Goal: Check status: Check status

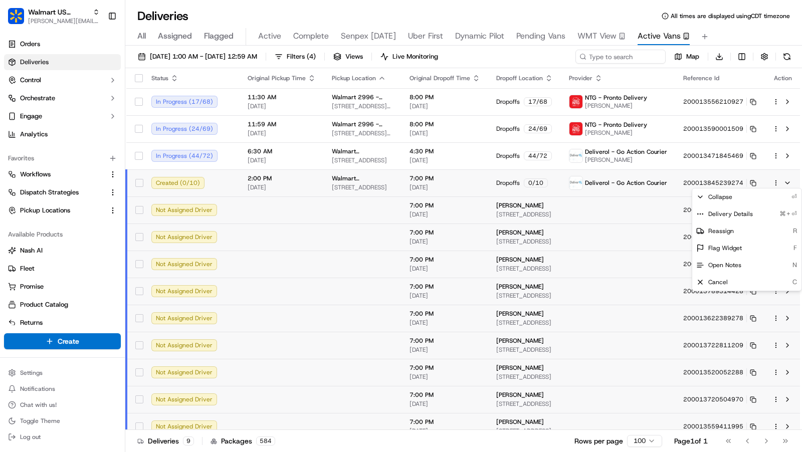
click at [641, 56] on html "Walmart US Stores [PERSON_NAME][EMAIL_ADDRESS][DOMAIN_NAME] Toggle Sidebar Orde…" at bounding box center [401, 226] width 802 height 452
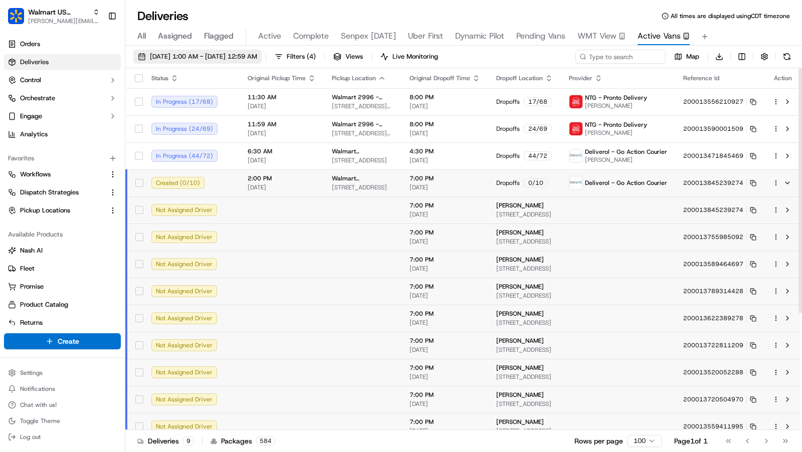
click at [257, 56] on span "09/17/2025 1:00 AM - 09/18/2025 12:59 AM" at bounding box center [203, 56] width 107 height 9
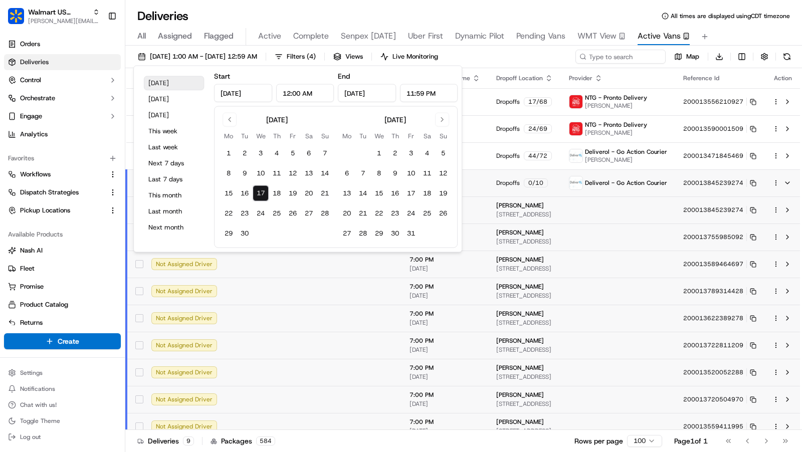
click at [168, 83] on button "Today" at bounding box center [174, 83] width 60 height 14
click at [613, 47] on div "09/17/2025 1:00 AM - 09/18/2025 12:59 AM Filters ( 4 ) Views Live Monitoring Ma…" at bounding box center [463, 250] width 676 height 408
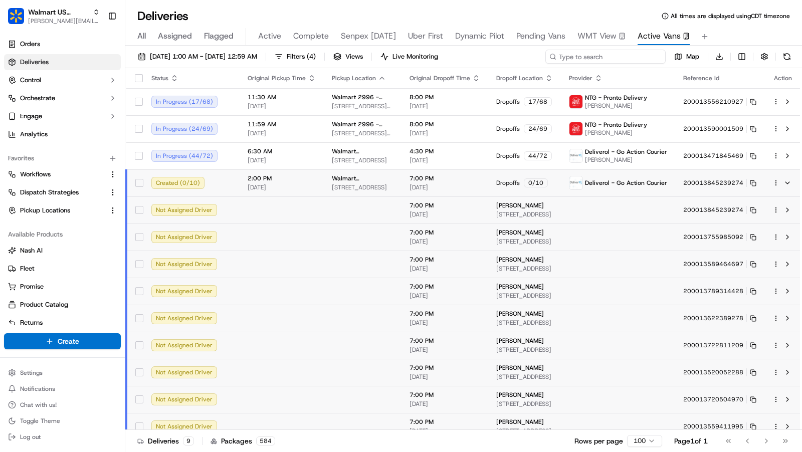
click at [613, 56] on input at bounding box center [605, 57] width 120 height 14
paste input "200013842657035"
type input "200013842657035"
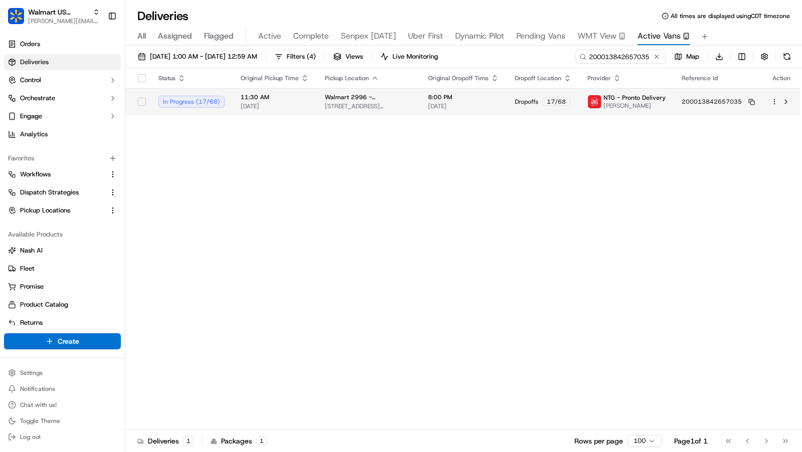
click at [448, 103] on span "09/17/2025" at bounding box center [463, 106] width 71 height 8
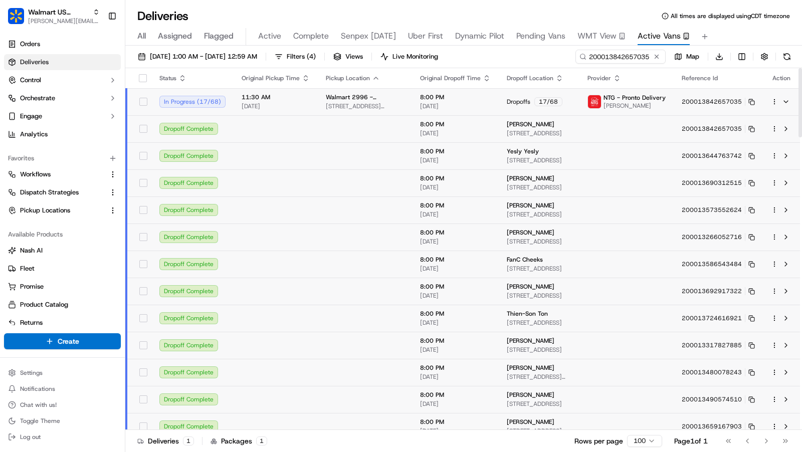
click at [662, 128] on td at bounding box center [626, 128] width 94 height 27
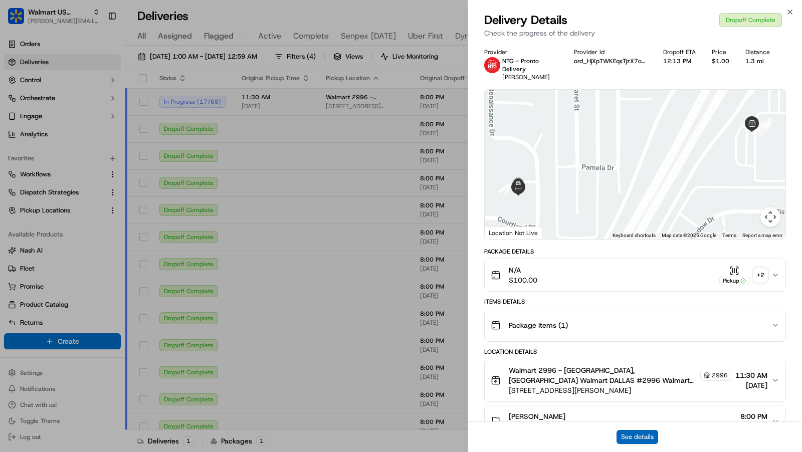
click at [649, 436] on button "See details" at bounding box center [637, 437] width 42 height 14
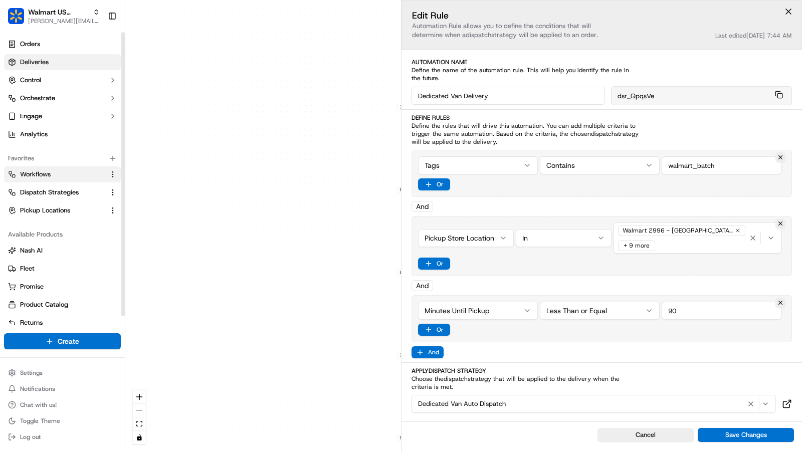
click at [46, 62] on span "Deliveries" at bounding box center [34, 62] width 29 height 9
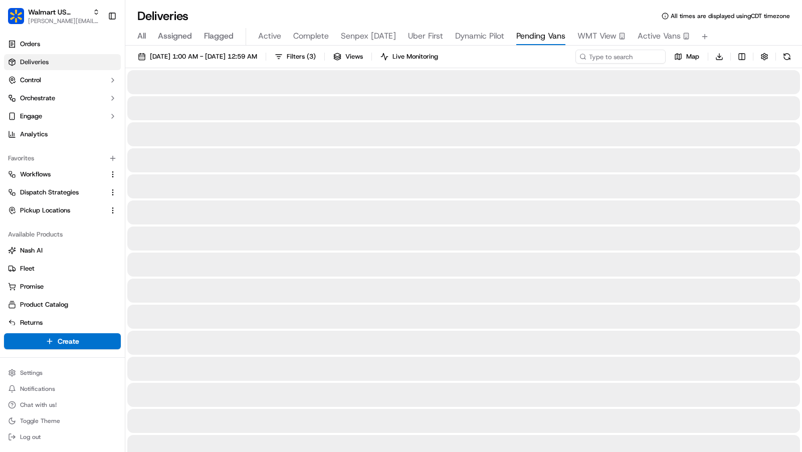
click at [140, 32] on span "All" at bounding box center [141, 36] width 9 height 12
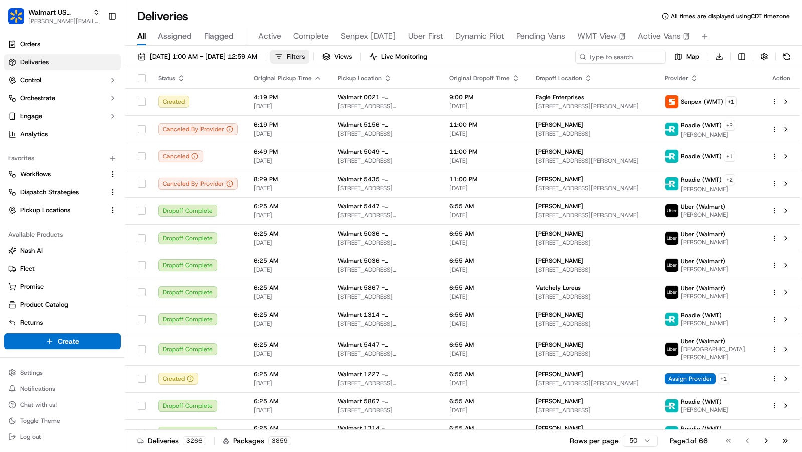
click at [309, 58] on button "Filters" at bounding box center [289, 57] width 39 height 14
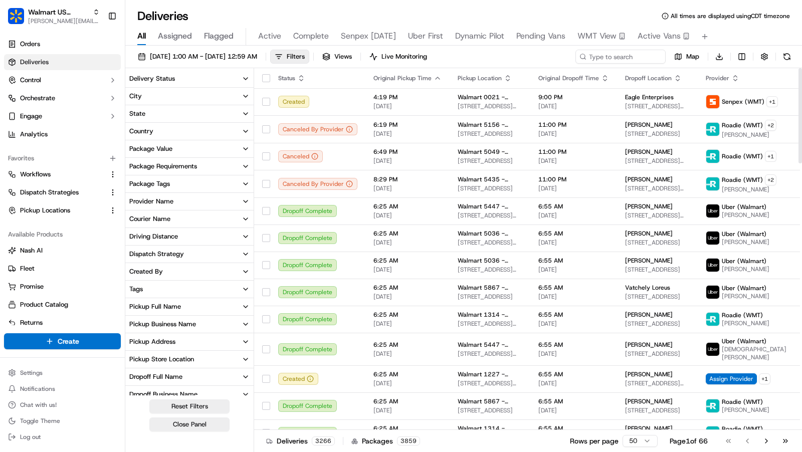
scroll to position [129, 0]
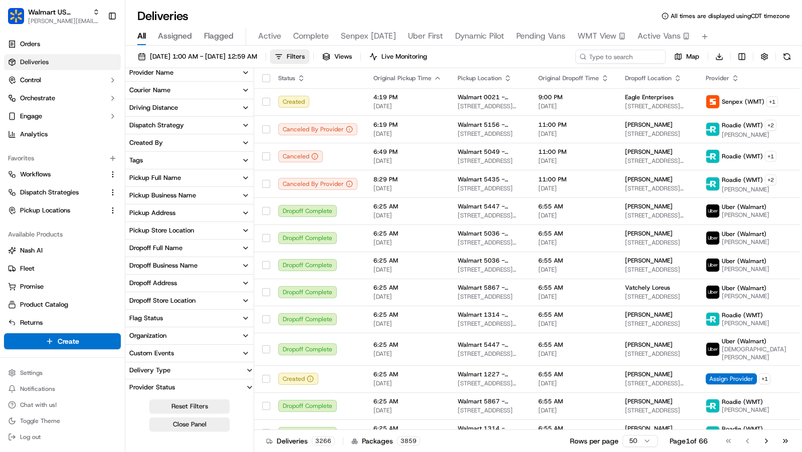
click at [191, 164] on button "Tags" at bounding box center [189, 160] width 128 height 17
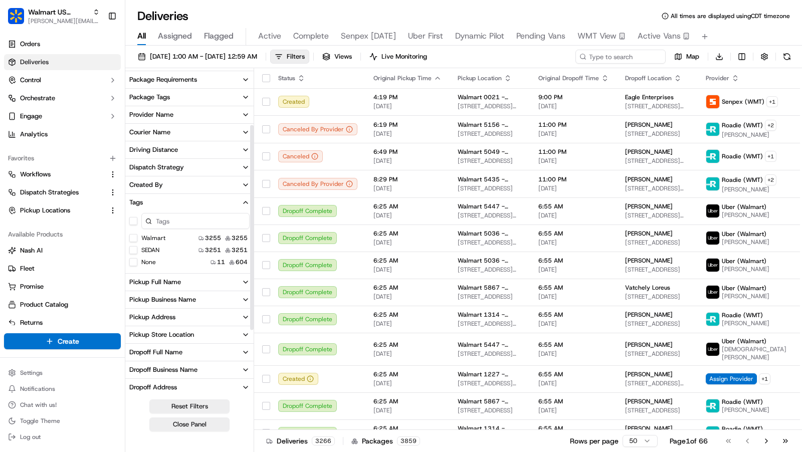
scroll to position [97, 0]
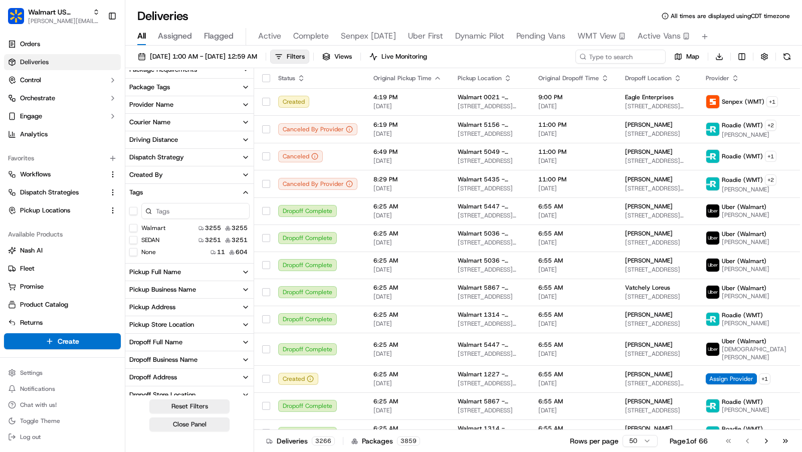
click at [133, 237] on button "SEDAN" at bounding box center [133, 240] width 8 height 8
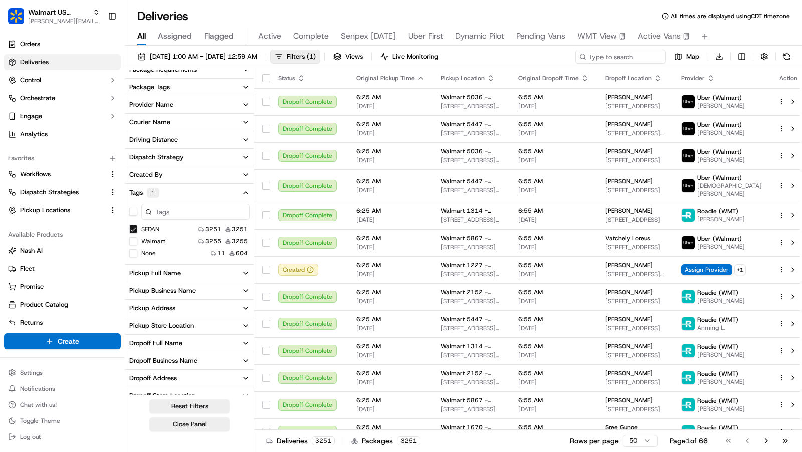
click at [134, 227] on button "SEDAN" at bounding box center [133, 229] width 8 height 8
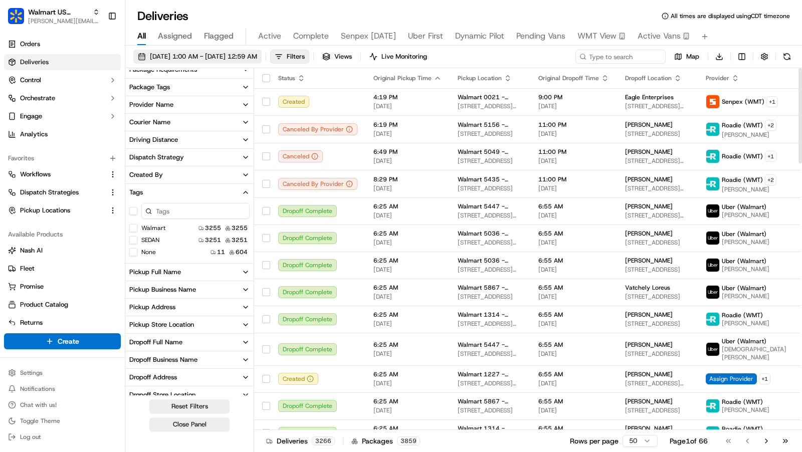
click at [246, 57] on span "09/17/2025 1:00 AM - 09/18/2025 12:59 AM" at bounding box center [203, 56] width 107 height 9
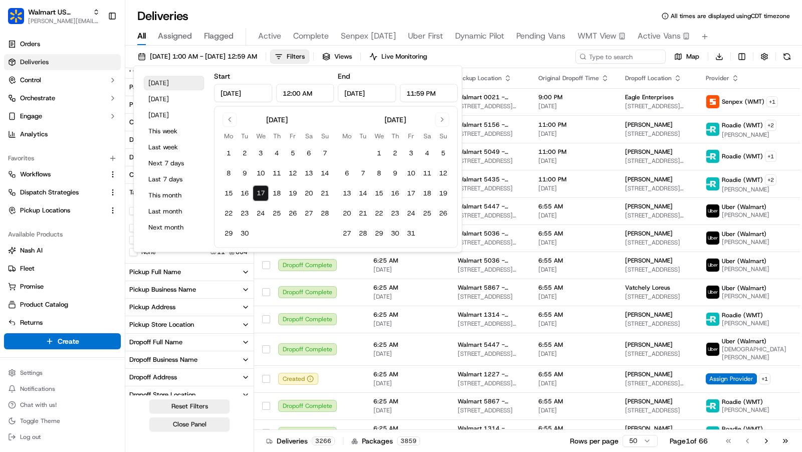
click at [161, 81] on button "Today" at bounding box center [174, 83] width 60 height 14
click at [735, 16] on span "All times are displayed using CDT timezone" at bounding box center [729, 16] width 119 height 8
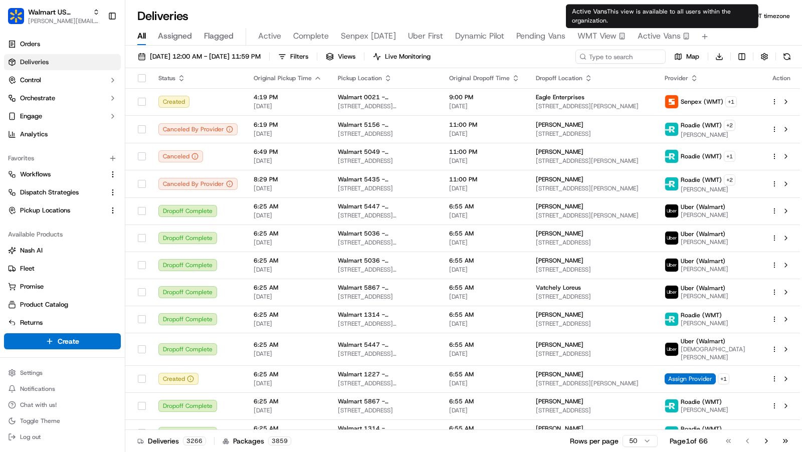
click at [642, 32] on span "Active Vans" at bounding box center [658, 36] width 43 height 12
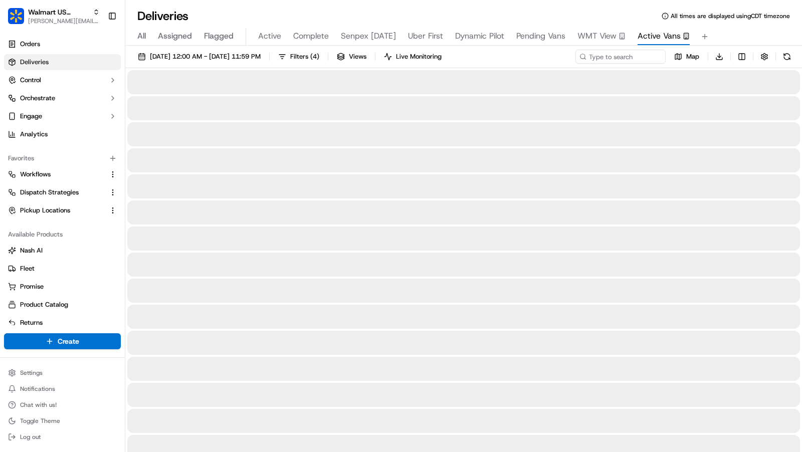
click at [140, 33] on span "All" at bounding box center [141, 36] width 9 height 12
click at [769, 57] on button "button" at bounding box center [764, 57] width 14 height 14
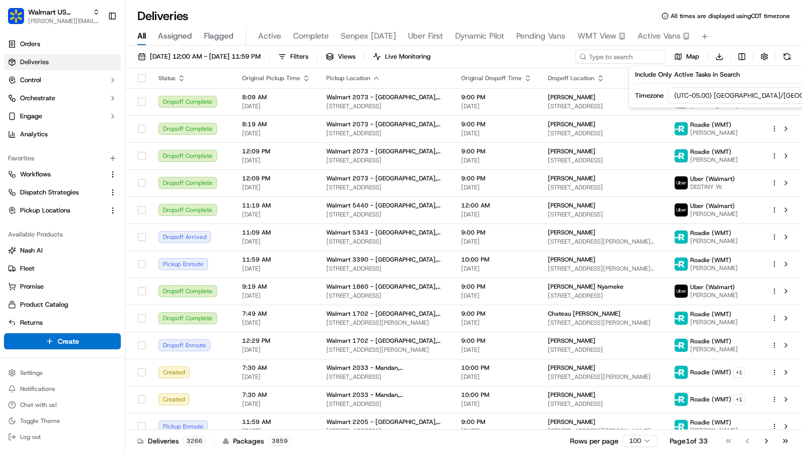
click at [767, 87] on html "Walmart US Stores charles@usenash.com Toggle Sidebar Orders Deliveries Control …" at bounding box center [401, 226] width 802 height 452
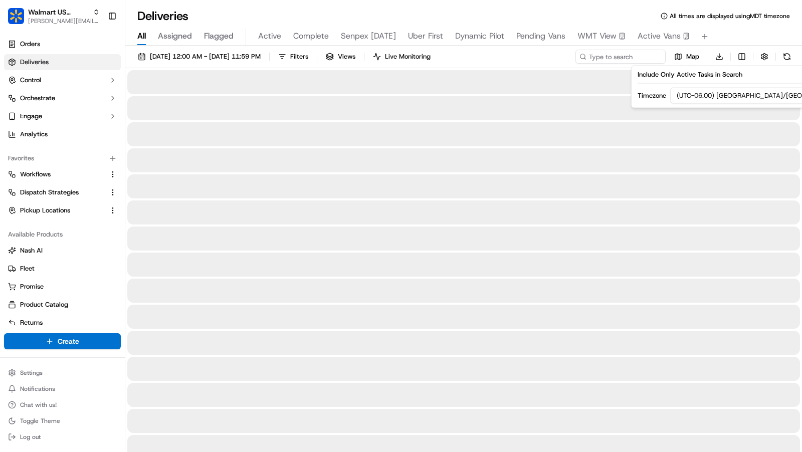
click at [560, 15] on div "Deliveries All times are displayed using MDT timezone" at bounding box center [463, 16] width 676 height 16
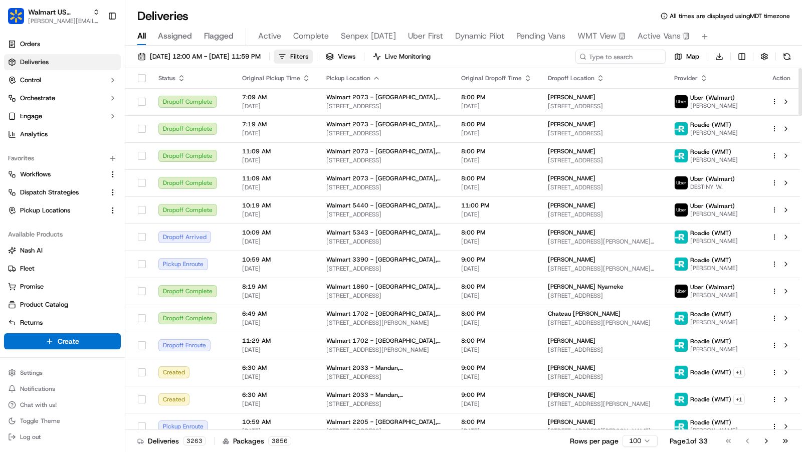
click at [308, 59] on span "Filters" at bounding box center [299, 56] width 18 height 9
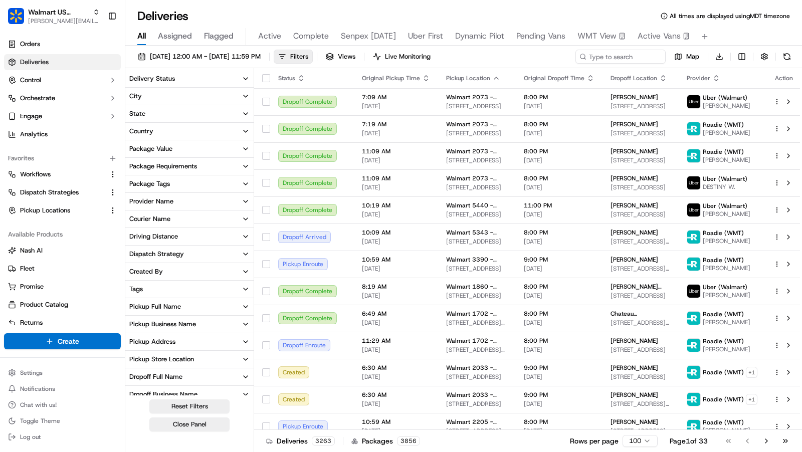
click at [189, 289] on button "Tags" at bounding box center [189, 289] width 128 height 17
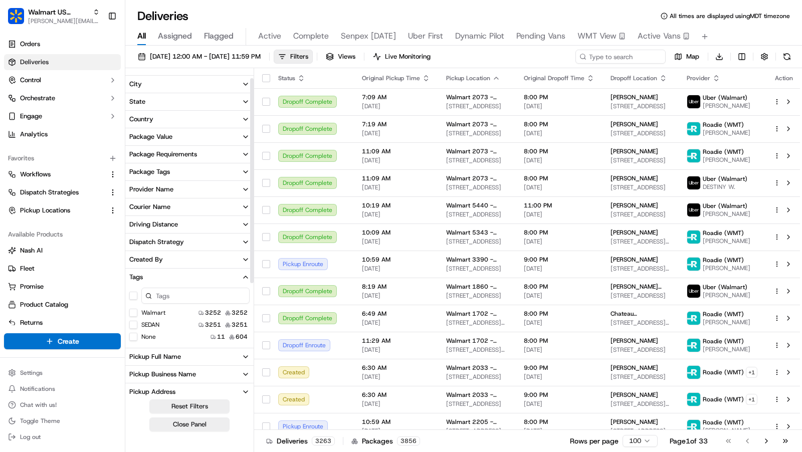
scroll to position [14, 0]
click at [136, 333] on button "None" at bounding box center [133, 335] width 8 height 8
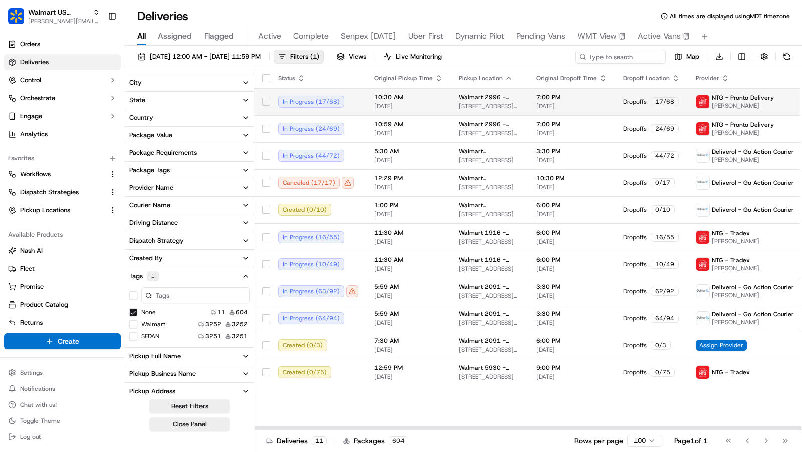
scroll to position [0, 23]
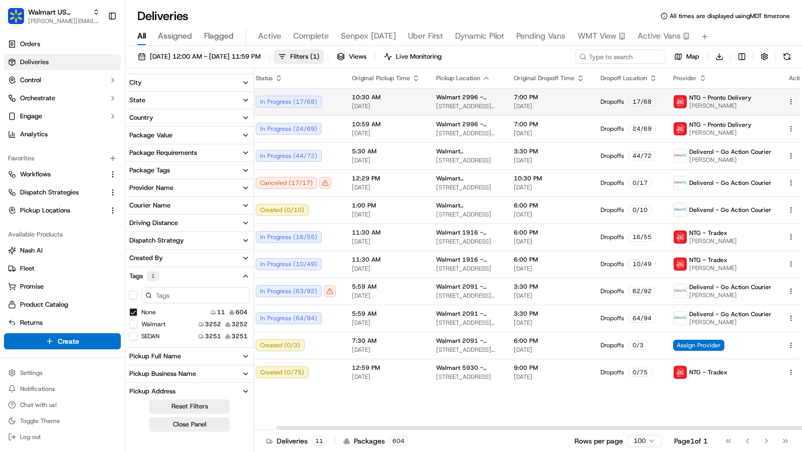
click at [776, 104] on html "Walmart US Stores charles@usenash.com Toggle Sidebar Orders Deliveries Control …" at bounding box center [401, 226] width 802 height 452
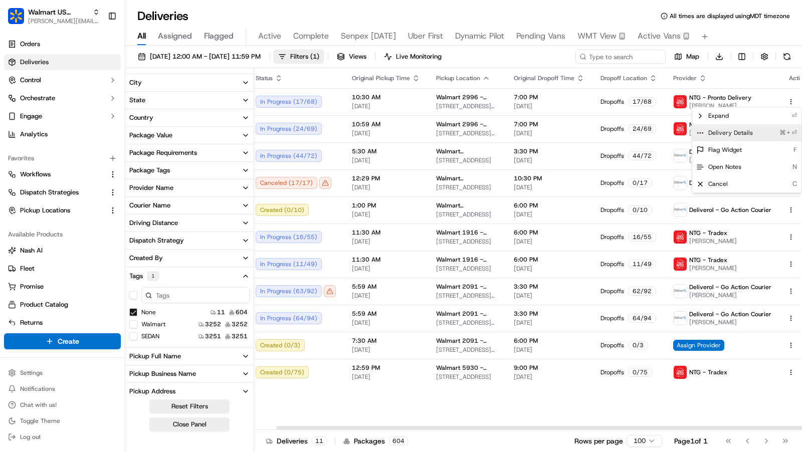
click at [758, 134] on div "Delivery Details ⌘+⏎" at bounding box center [746, 132] width 109 height 17
click at [616, 12] on html "Walmart US Stores charles@usenash.com Toggle Sidebar Orders Deliveries Control …" at bounding box center [401, 226] width 802 height 452
click at [470, 183] on span "19501 NW 27TH AVE, MIAMI GARDENS, FL, 33056, US" at bounding box center [467, 187] width 62 height 8
click at [506, 9] on div "Deliveries All times are displayed using MDT timezone" at bounding box center [463, 16] width 676 height 16
click at [774, 181] on html "Walmart US Stores charles@usenash.com Toggle Sidebar Orders Deliveries Control …" at bounding box center [401, 226] width 802 height 452
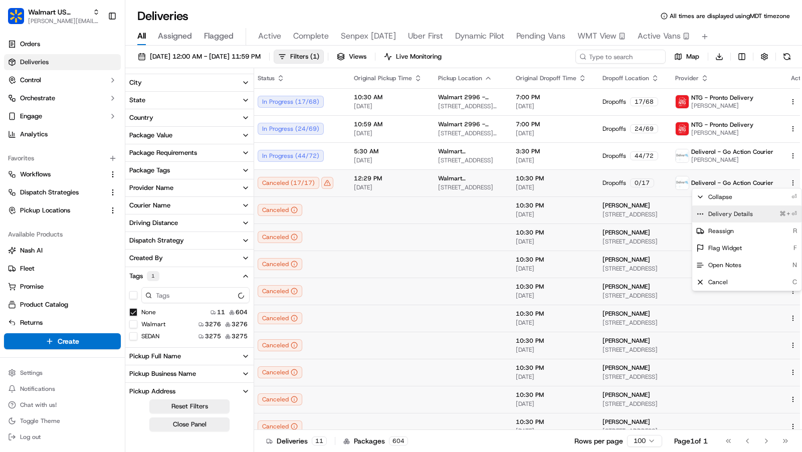
click at [736, 210] on span "Delivery Details" at bounding box center [730, 214] width 45 height 8
click at [778, 183] on html "Walmart US Stores charles@usenash.com Toggle Sidebar Orders Deliveries Control …" at bounding box center [401, 226] width 802 height 452
click at [603, 10] on div "Deliveries All times are displayed using MDT timezone" at bounding box center [463, 16] width 676 height 16
click at [798, 183] on button at bounding box center [804, 183] width 12 height 12
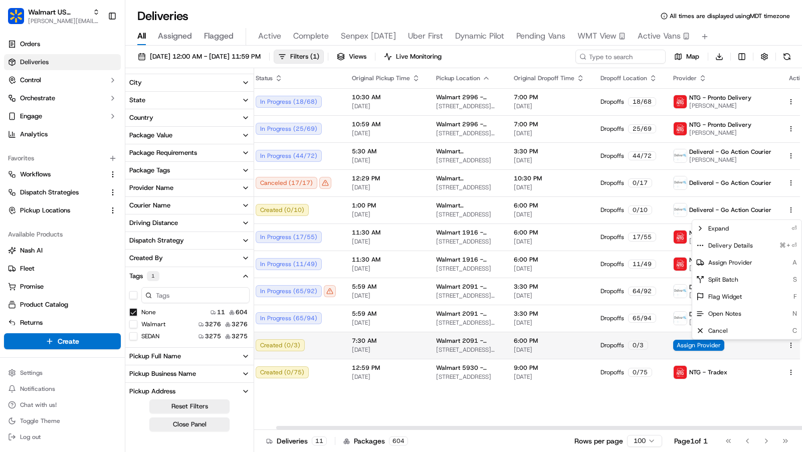
click at [776, 345] on html "Walmart US Stores charles@usenash.com Toggle Sidebar Orders Deliveries Control …" at bounding box center [401, 226] width 802 height 452
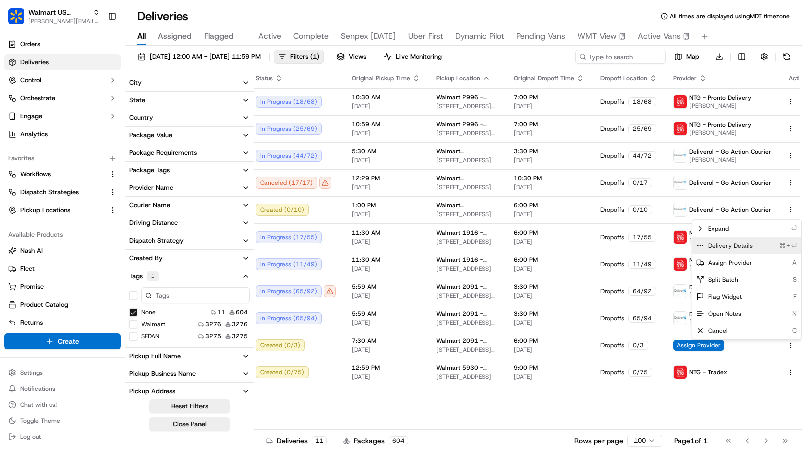
click at [746, 242] on span "Delivery Details" at bounding box center [730, 246] width 45 height 8
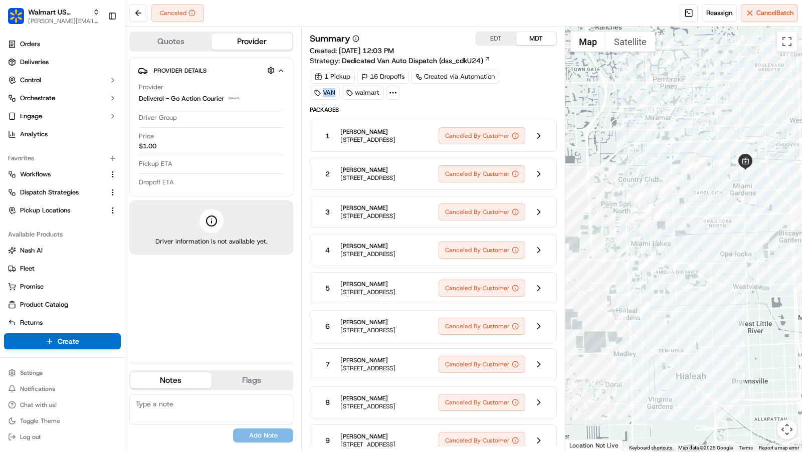
drag, startPoint x: 334, startPoint y: 92, endPoint x: 314, endPoint y: 92, distance: 20.5
click at [314, 92] on div "VAN" at bounding box center [325, 93] width 30 height 14
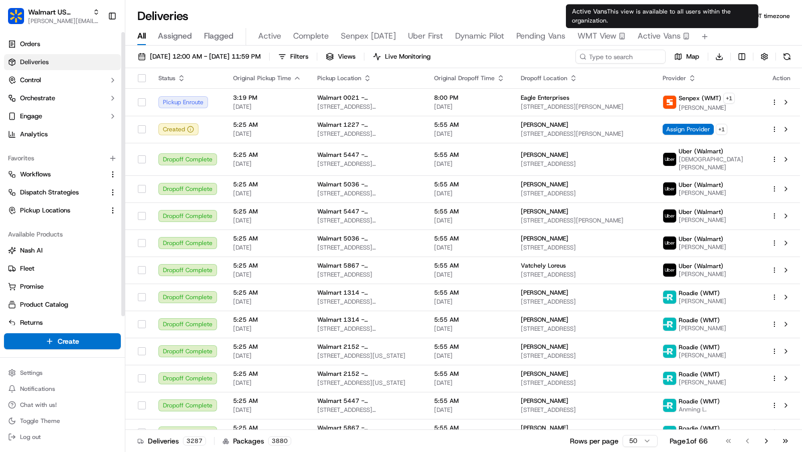
click at [648, 25] on div "Active Vans This view is available to all users within the organization. Active…" at bounding box center [662, 16] width 192 height 24
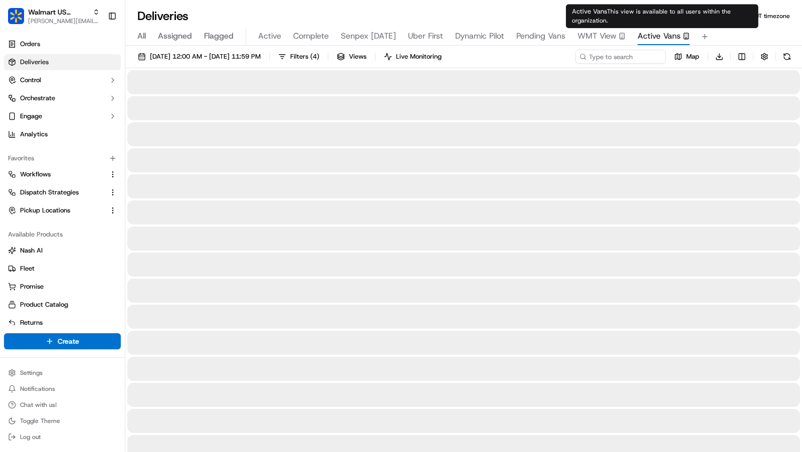
click at [646, 36] on span "Active Vans" at bounding box center [658, 36] width 43 height 12
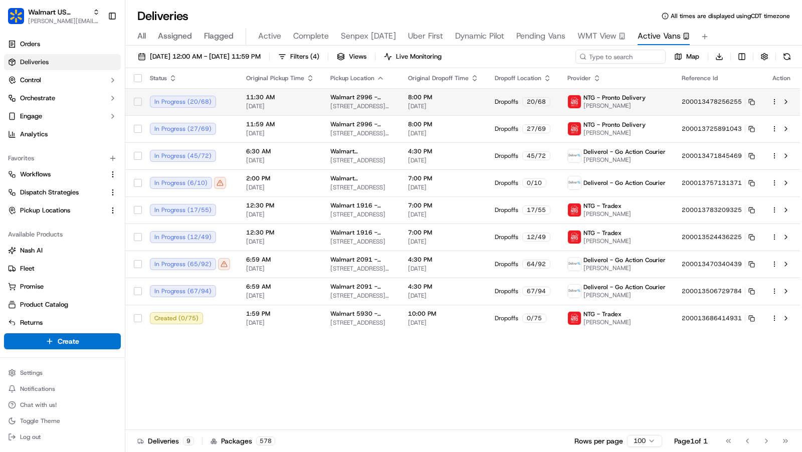
click at [297, 96] on span "11:30 AM" at bounding box center [280, 97] width 68 height 8
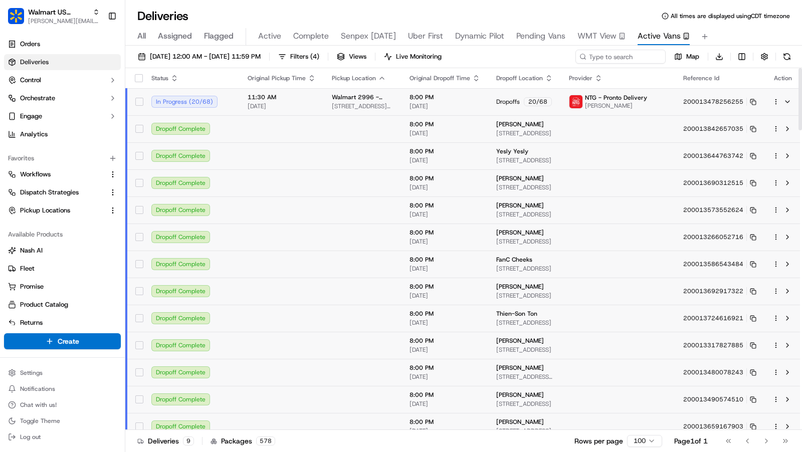
click at [777, 100] on html "Walmart US Stores charles@usenash.com Toggle Sidebar Orders Deliveries Control …" at bounding box center [401, 226] width 802 height 452
click at [756, 132] on div "Delivery Details ⌘+⏎" at bounding box center [746, 132] width 109 height 17
